Goal: Transaction & Acquisition: Purchase product/service

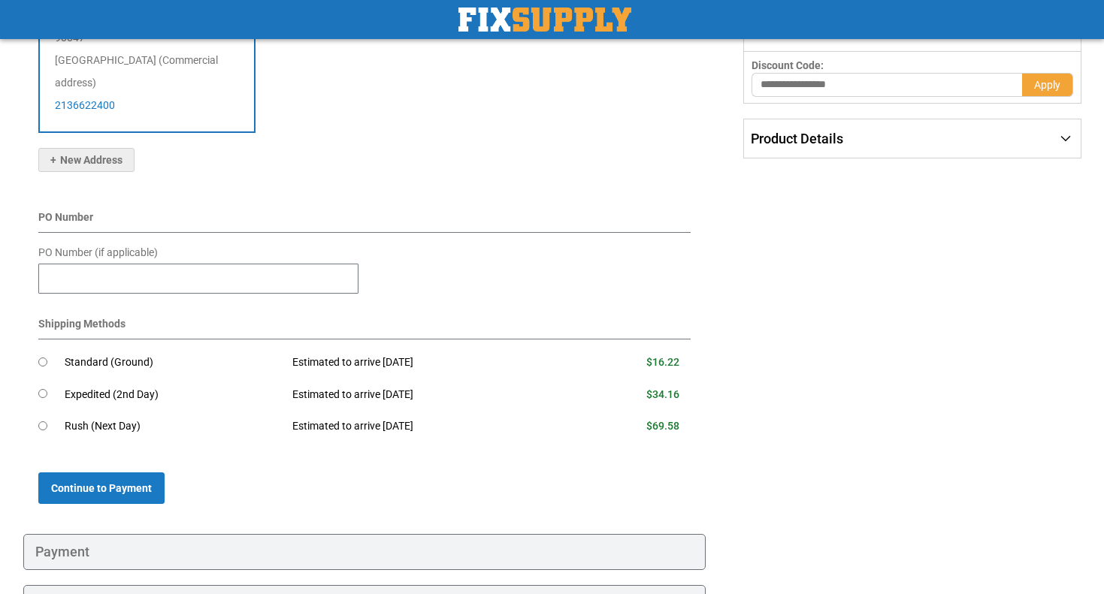
scroll to position [327, 0]
click at [127, 482] on span "Continue to Payment" at bounding box center [101, 488] width 101 height 12
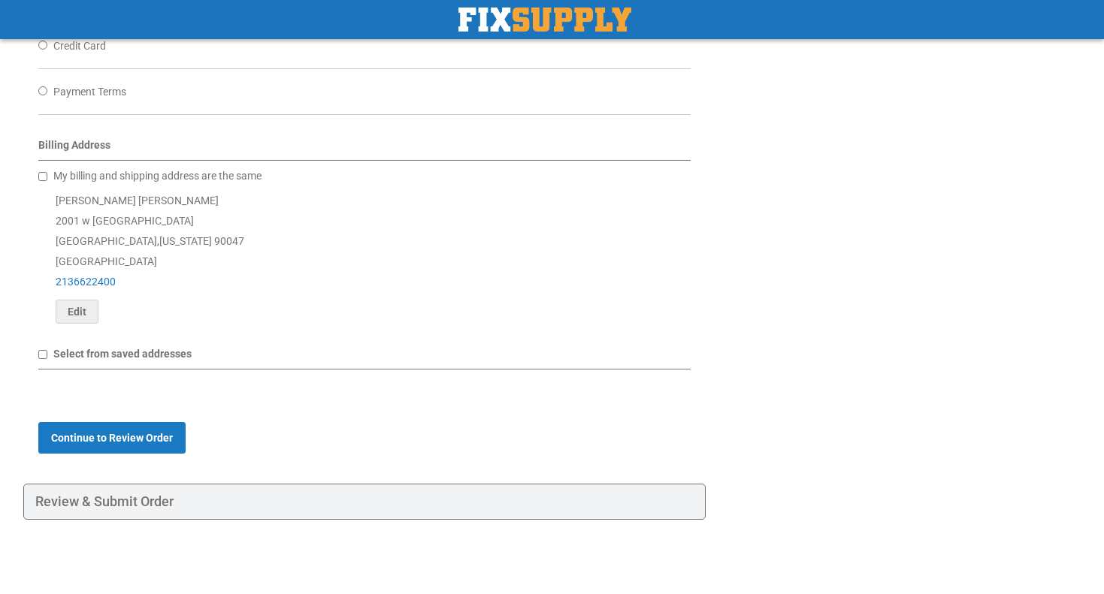
scroll to position [454, 0]
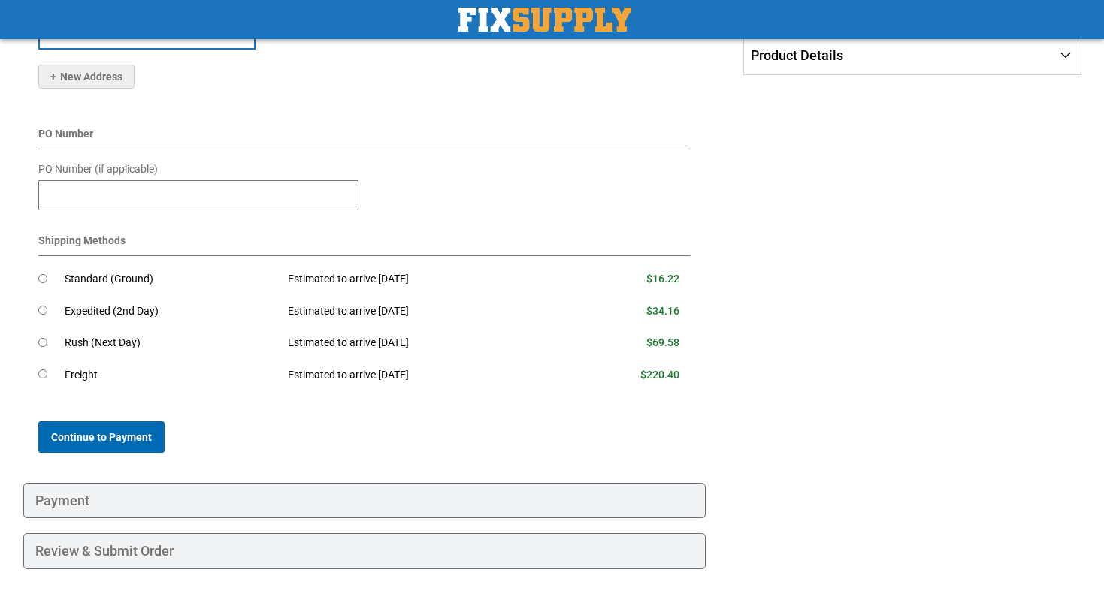
scroll to position [409, 0]
click at [131, 422] on button "Continue to Payment" at bounding box center [101, 438] width 126 height 32
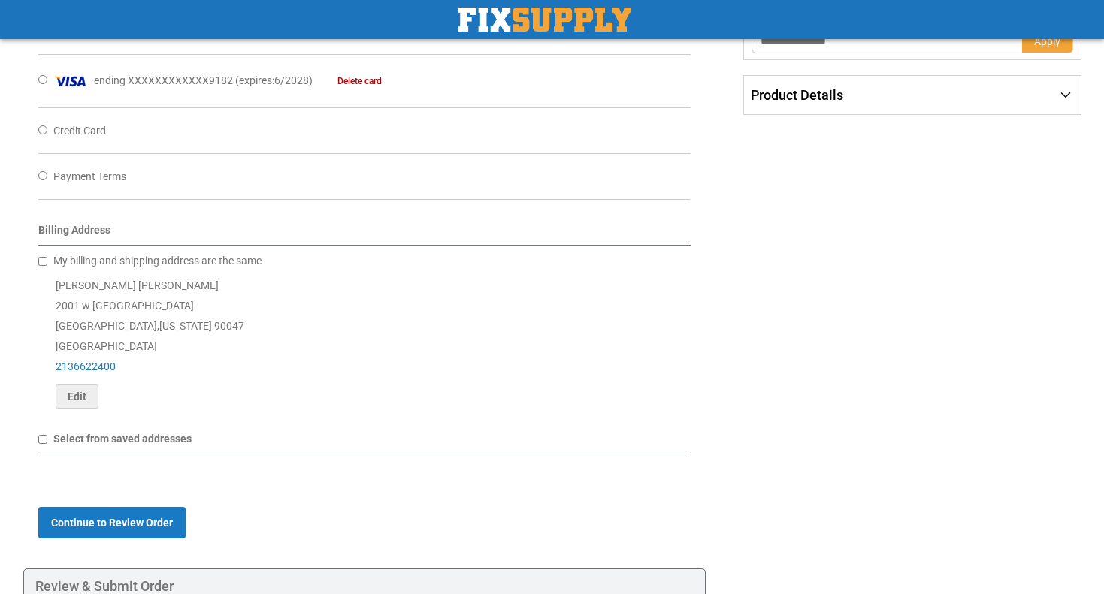
scroll to position [390, 0]
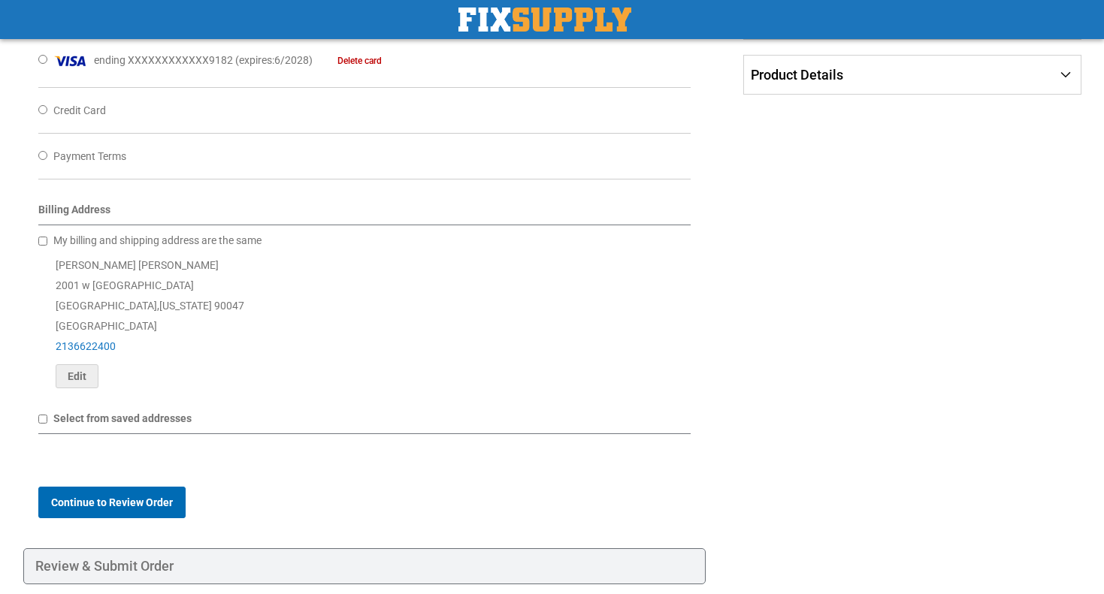
click at [119, 498] on span "Continue to Review Order" at bounding box center [112, 503] width 122 height 12
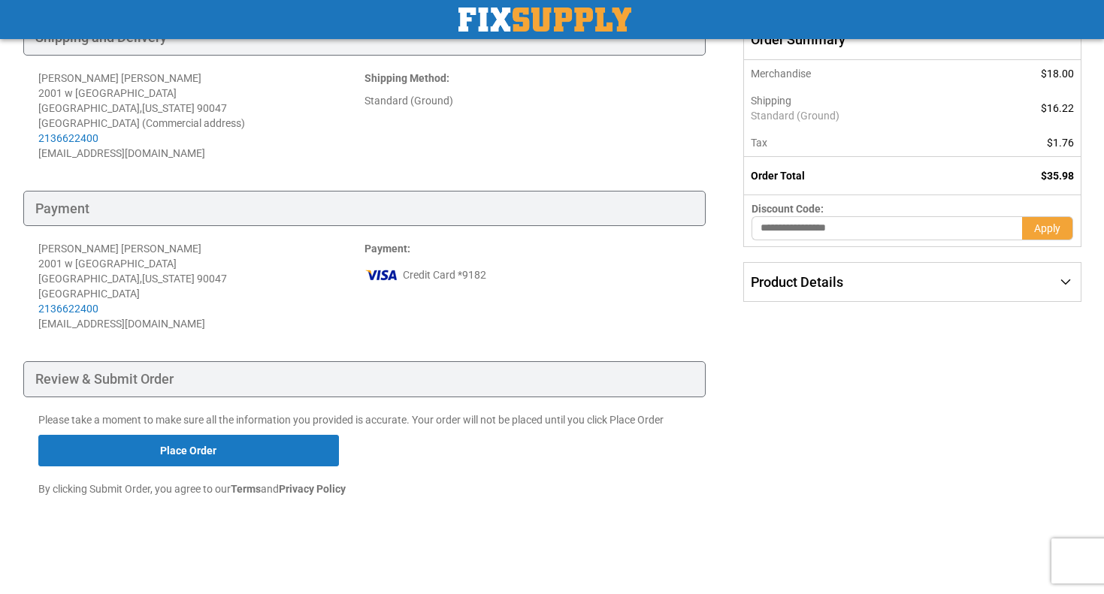
scroll to position [181, 0]
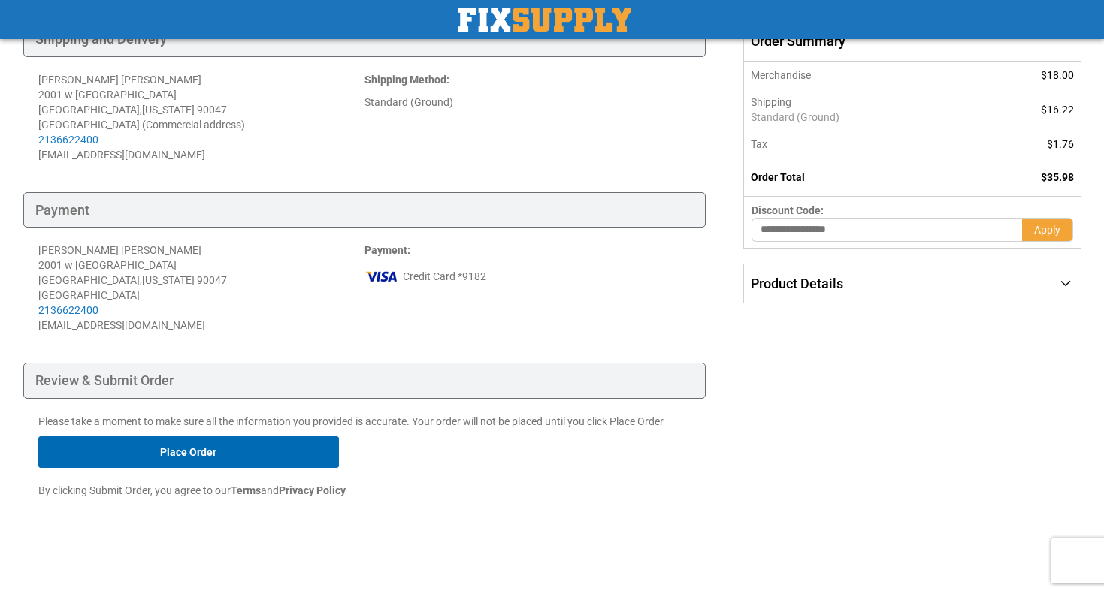
click at [240, 459] on button "Place Order" at bounding box center [188, 453] width 301 height 32
